Goal: Task Accomplishment & Management: Manage account settings

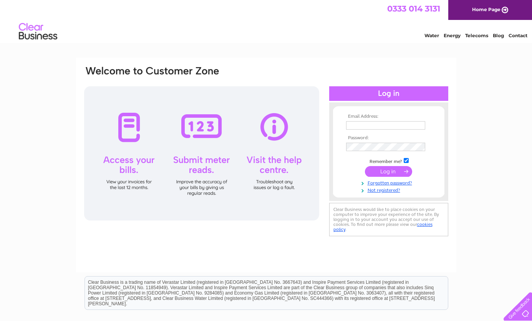
type input "allcomponents@btinternet.com"
click at [389, 170] on input "submit" at bounding box center [388, 171] width 47 height 11
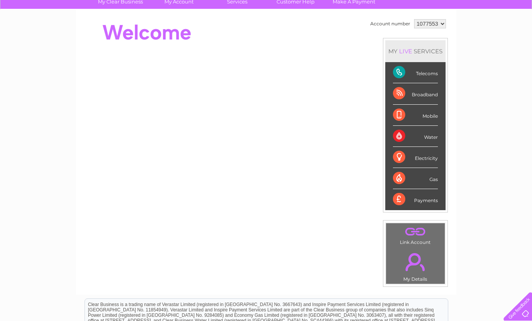
scroll to position [77, 0]
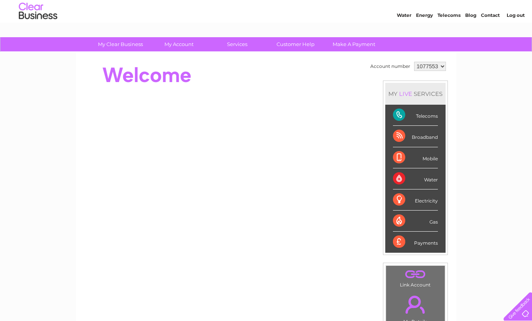
scroll to position [20, 0]
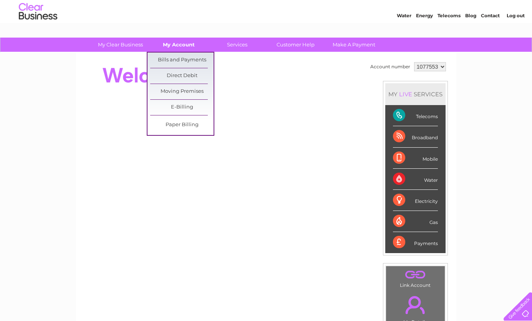
click at [182, 40] on link "My Account" at bounding box center [178, 45] width 63 height 14
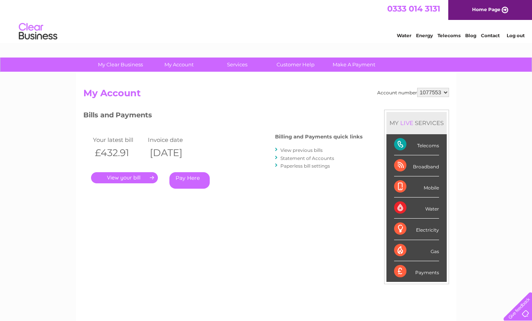
click at [123, 176] on link "." at bounding box center [124, 177] width 67 height 11
